Goal: Task Accomplishment & Management: Manage account settings

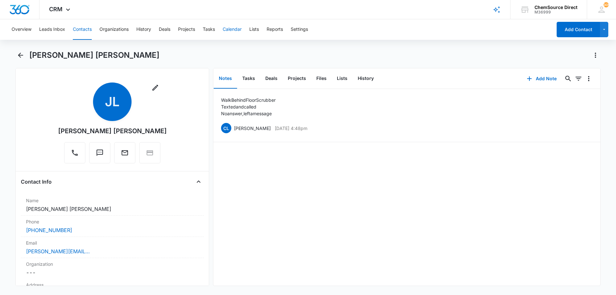
click at [228, 29] on button "Calendar" at bounding box center [232, 29] width 19 height 21
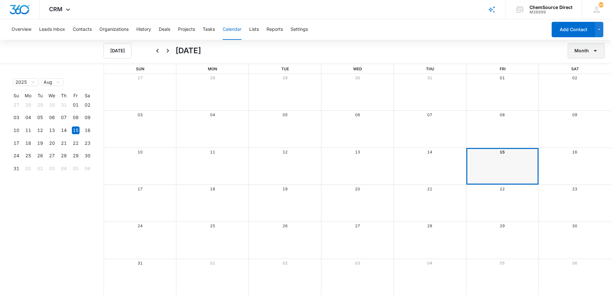
click at [579, 51] on button "Month" at bounding box center [586, 50] width 37 height 15
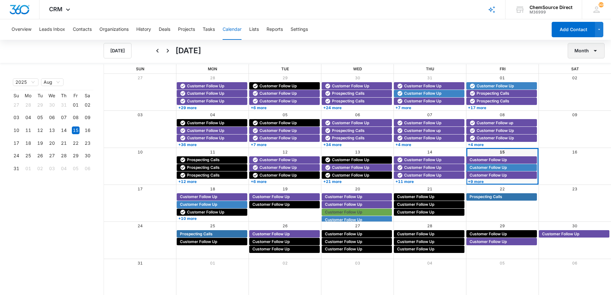
click at [581, 53] on button "Month" at bounding box center [586, 50] width 37 height 15
click at [584, 80] on div "Week" at bounding box center [584, 81] width 17 height 4
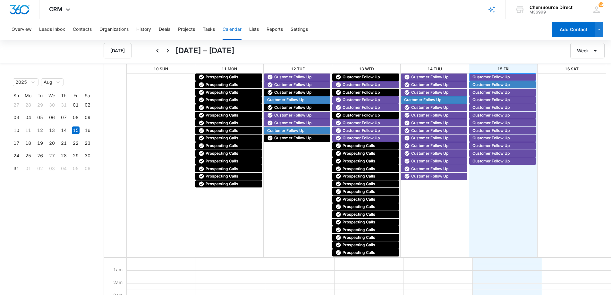
click at [490, 74] on span "Customer Follow Up" at bounding box center [491, 77] width 37 height 6
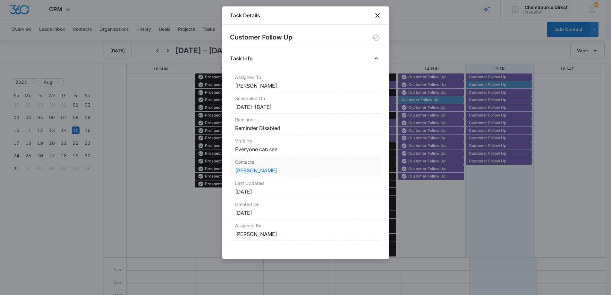
click at [253, 168] on link "[PERSON_NAME]" at bounding box center [256, 170] width 42 height 6
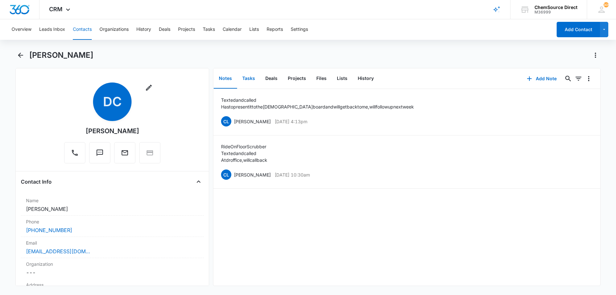
click at [251, 78] on button "Tasks" at bounding box center [248, 79] width 23 height 20
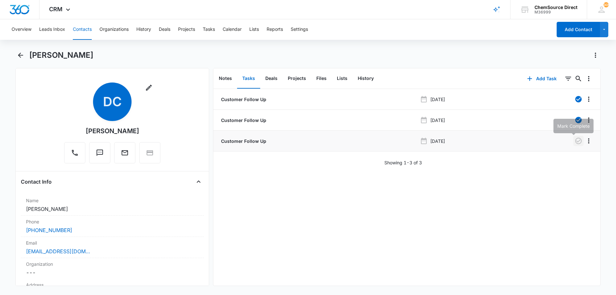
click at [575, 140] on icon "button" at bounding box center [579, 141] width 8 height 8
click at [226, 77] on button "Notes" at bounding box center [225, 79] width 23 height 20
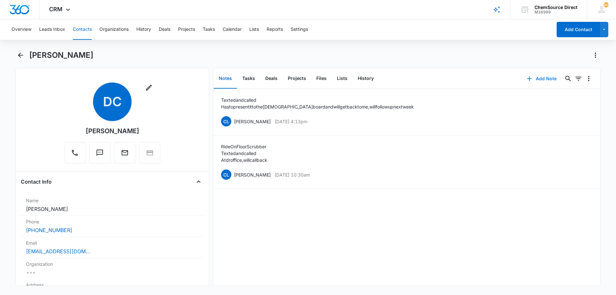
click at [542, 78] on button "Add Note" at bounding box center [541, 78] width 43 height 15
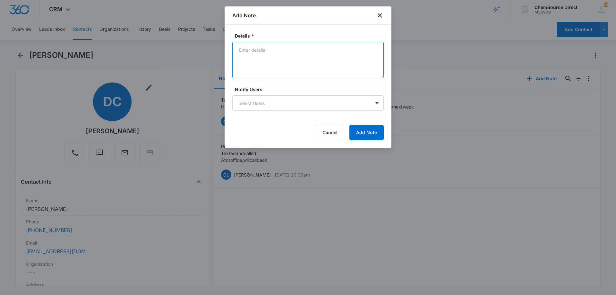
click at [255, 54] on textarea "Details *" at bounding box center [307, 60] width 151 height 37
type textarea "Texted and called"
click at [243, 56] on textarea "Texted and called" at bounding box center [307, 60] width 151 height 37
click at [336, 133] on button "Cancel" at bounding box center [330, 132] width 29 height 15
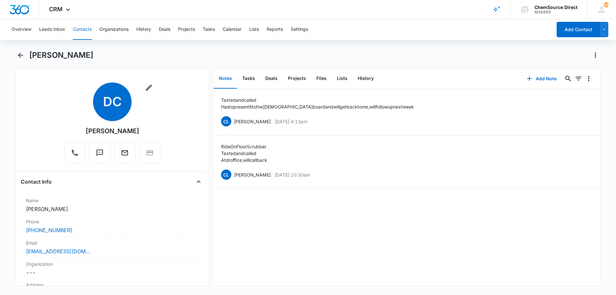
click at [229, 78] on button "Notes" at bounding box center [225, 79] width 23 height 20
click at [250, 76] on button "Tasks" at bounding box center [248, 79] width 23 height 20
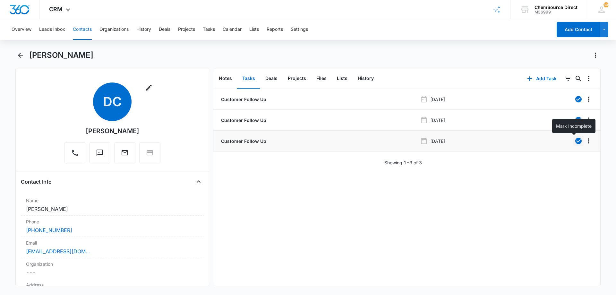
click at [575, 141] on icon "button" at bounding box center [579, 141] width 8 height 8
click at [82, 28] on button "Contacts" at bounding box center [82, 29] width 19 height 21
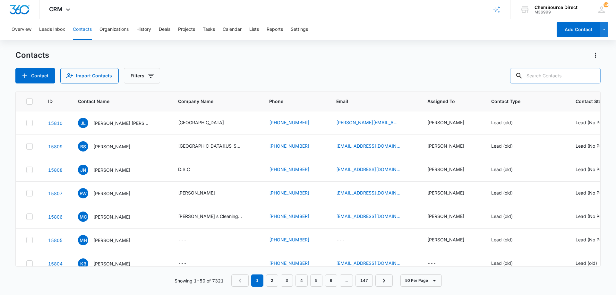
click at [553, 77] on input "text" at bounding box center [555, 75] width 90 height 15
type input "[PERSON_NAME]"
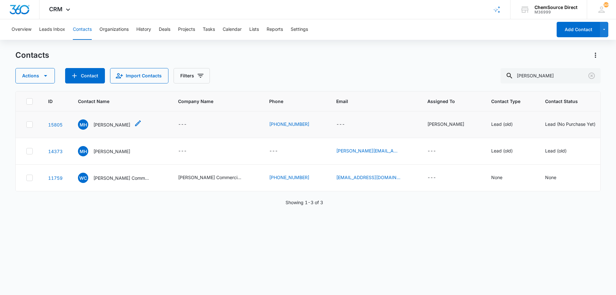
click at [101, 124] on p "[PERSON_NAME]" at bounding box center [111, 124] width 37 height 7
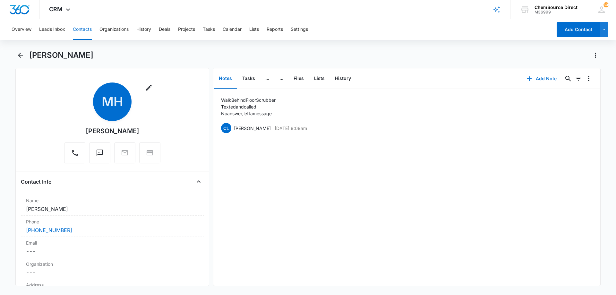
click at [541, 77] on button "Add Note" at bounding box center [541, 78] width 43 height 15
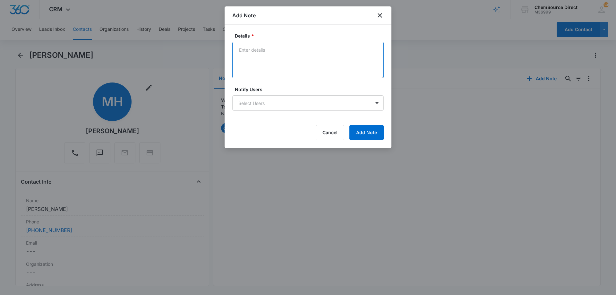
click at [254, 56] on textarea "Details *" at bounding box center [307, 60] width 151 height 37
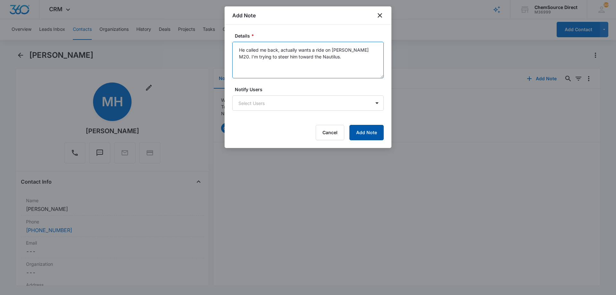
type textarea "He called me back, actually wants a ride on [PERSON_NAME] M20. I'm trying to st…"
click at [367, 131] on button "Add Note" at bounding box center [366, 132] width 34 height 15
